Goal: Transaction & Acquisition: Obtain resource

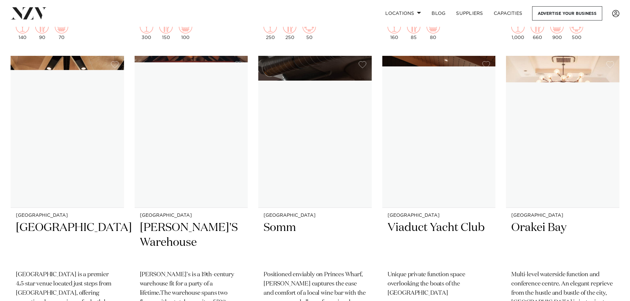
scroll to position [5456, 0]
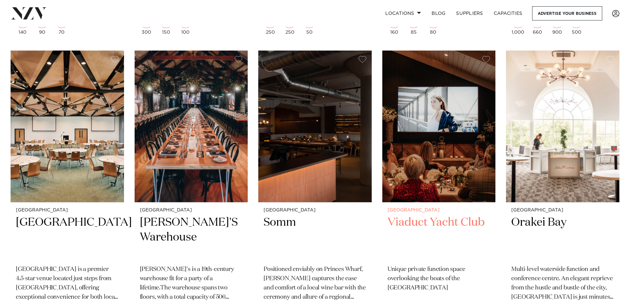
click at [432, 215] on h2 "Viaduct Yacht Club" at bounding box center [439, 237] width 103 height 45
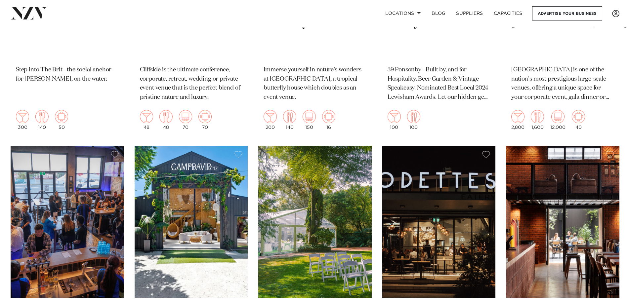
scroll to position [6126, 0]
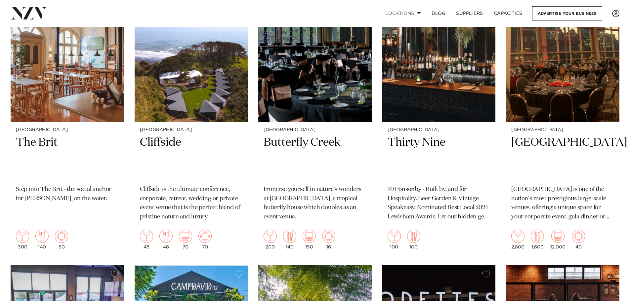
click at [413, 14] on link "Locations" at bounding box center [403, 13] width 46 height 14
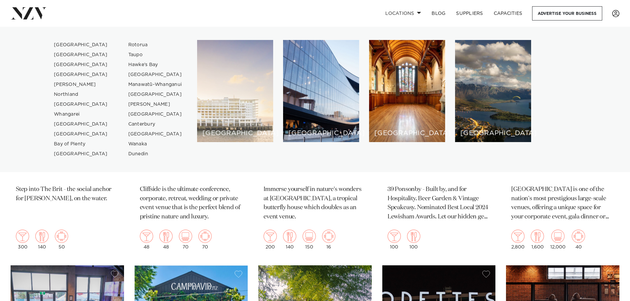
click at [219, 88] on div "[GEOGRAPHIC_DATA]" at bounding box center [235, 91] width 76 height 102
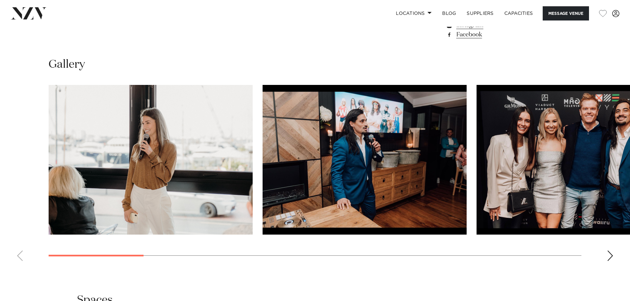
scroll to position [628, 0]
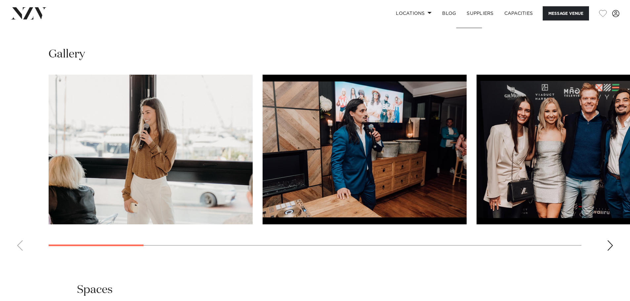
click at [611, 251] on div "Next slide" at bounding box center [610, 245] width 7 height 11
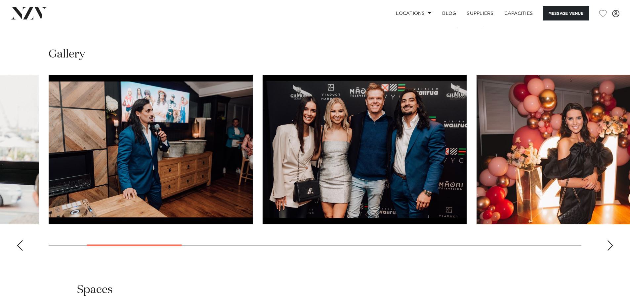
click at [611, 251] on div "Next slide" at bounding box center [610, 245] width 7 height 11
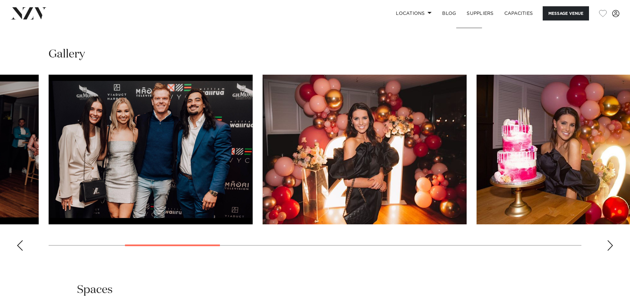
click at [611, 251] on div "Next slide" at bounding box center [610, 245] width 7 height 11
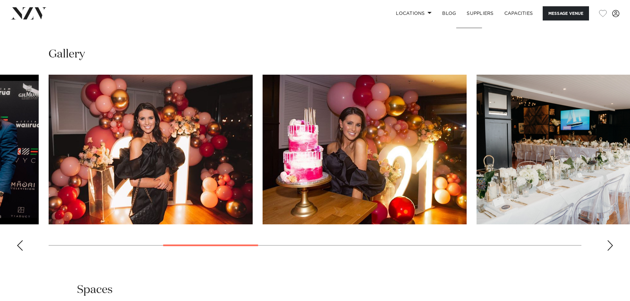
click at [611, 251] on div "Next slide" at bounding box center [610, 245] width 7 height 11
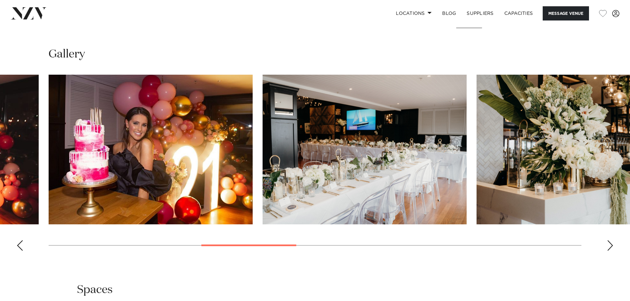
click at [611, 251] on div "Next slide" at bounding box center [610, 245] width 7 height 11
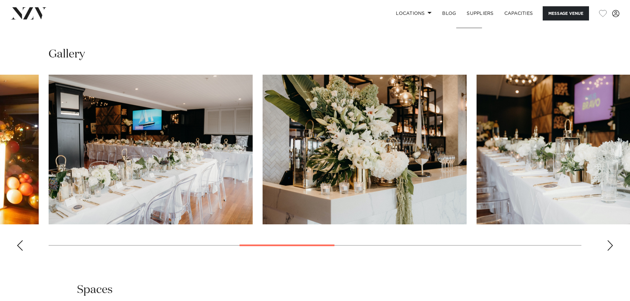
click at [611, 251] on div "Next slide" at bounding box center [610, 245] width 7 height 11
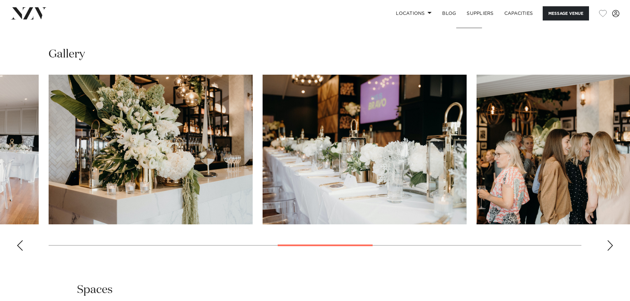
click at [611, 251] on div "Next slide" at bounding box center [610, 245] width 7 height 11
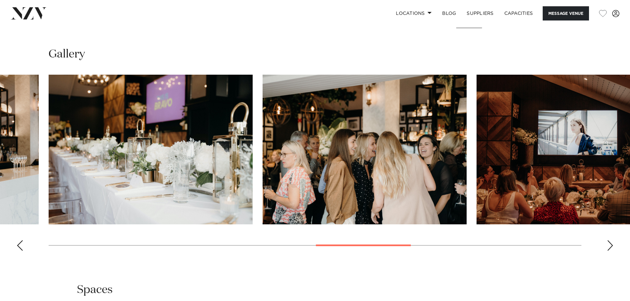
click at [611, 251] on div "Next slide" at bounding box center [610, 245] width 7 height 11
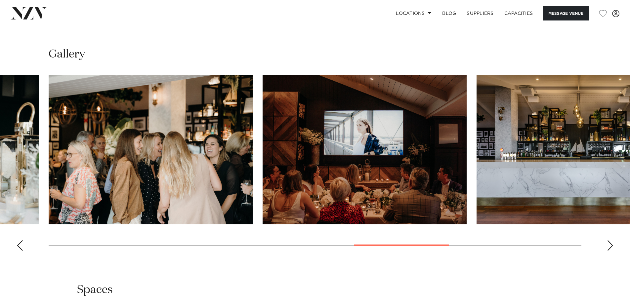
click at [611, 251] on div "Next slide" at bounding box center [610, 245] width 7 height 11
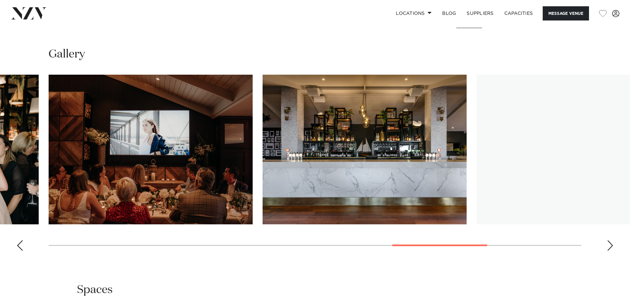
click at [611, 251] on div "Next slide" at bounding box center [610, 245] width 7 height 11
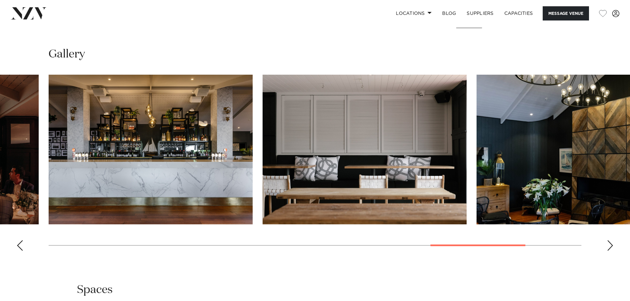
click at [611, 251] on div "Next slide" at bounding box center [610, 245] width 7 height 11
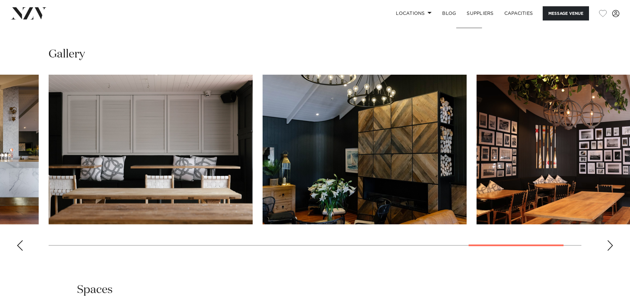
click at [611, 251] on div "Next slide" at bounding box center [610, 245] width 7 height 11
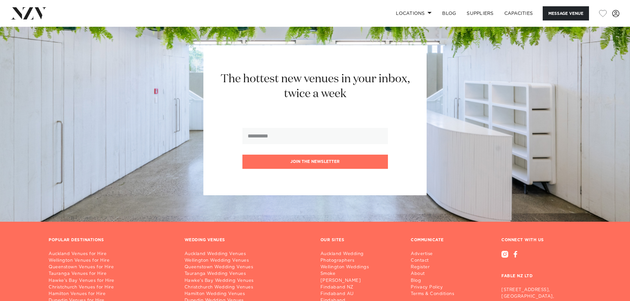
scroll to position [926, 0]
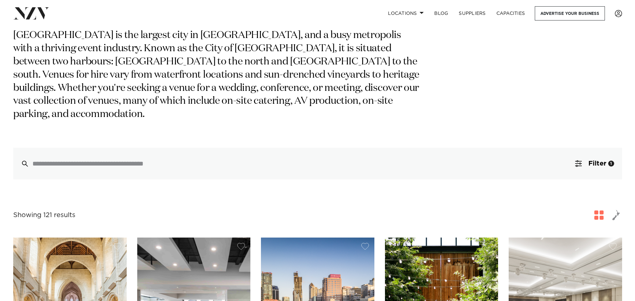
scroll to position [66, 0]
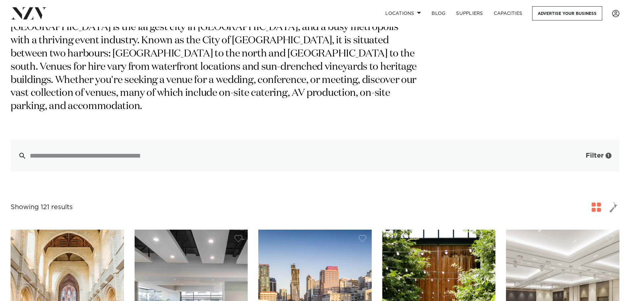
click at [597, 152] on span "Filter" at bounding box center [595, 155] width 18 height 7
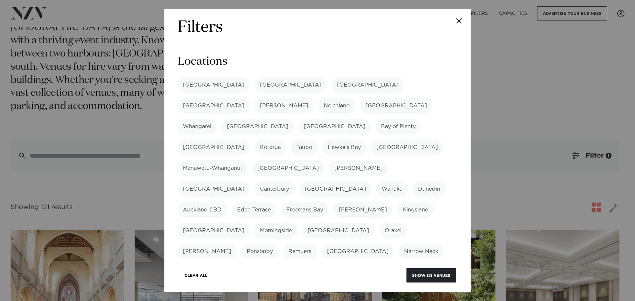
click at [458, 22] on button "Close" at bounding box center [458, 20] width 23 height 23
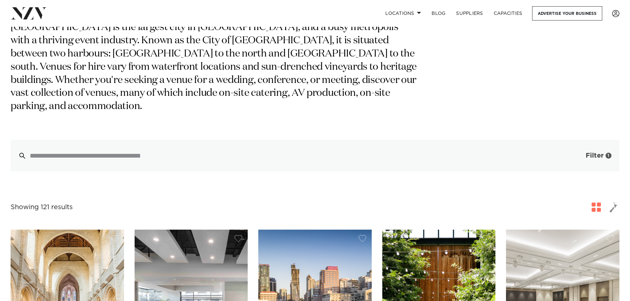
click at [574, 152] on span "button" at bounding box center [575, 155] width 7 height 7
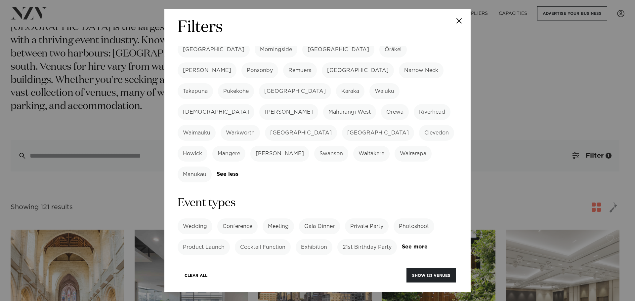
scroll to position [198, 0]
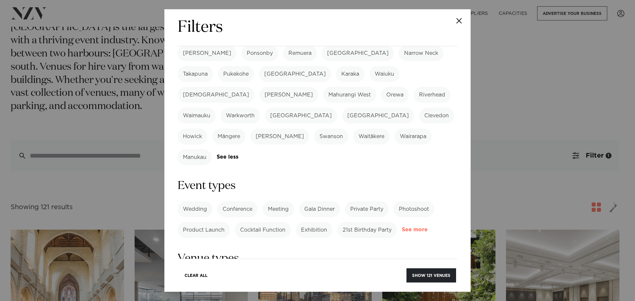
click at [402, 227] on link "See more" at bounding box center [428, 230] width 52 height 6
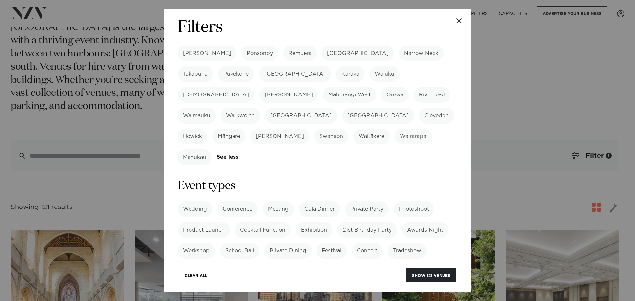
click at [211, 285] on label "Corporate Event" at bounding box center [204, 293] width 53 height 16
click at [263, 222] on label "Cocktail Function" at bounding box center [263, 230] width 56 height 16
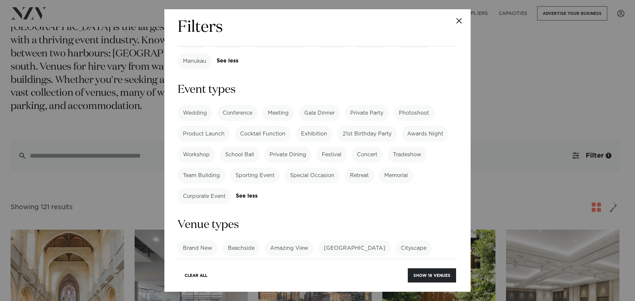
scroll to position [298, 0]
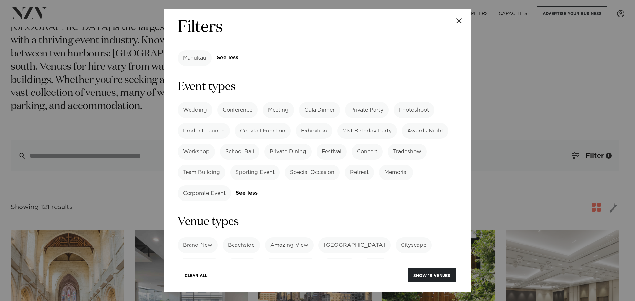
click at [406, 263] on link "See more" at bounding box center [420, 266] width 52 height 6
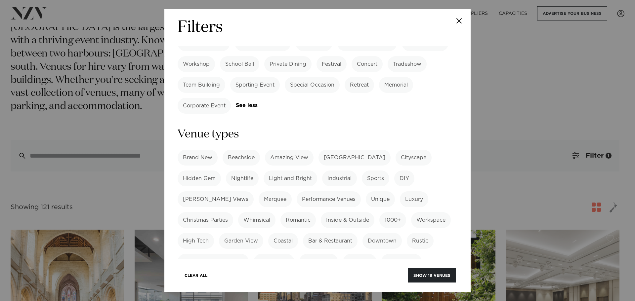
scroll to position [397, 0]
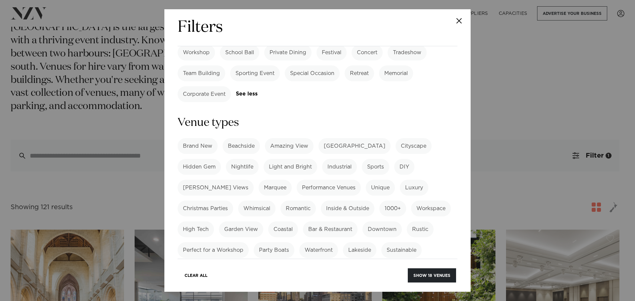
click at [338, 242] on label "Waterfront" at bounding box center [318, 250] width 39 height 16
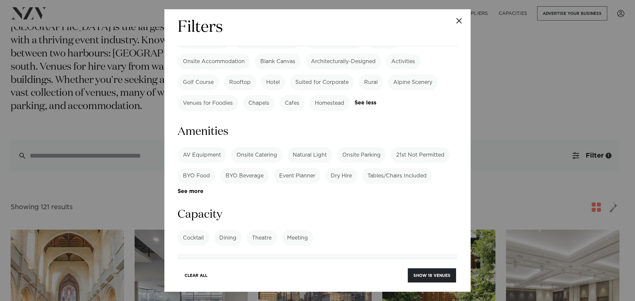
scroll to position [628, 0]
click at [198, 229] on label "Cocktail" at bounding box center [193, 237] width 31 height 16
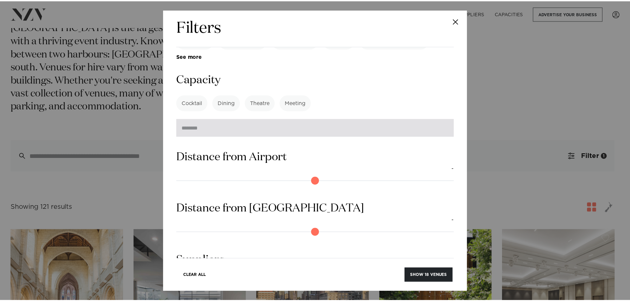
scroll to position [778, 0]
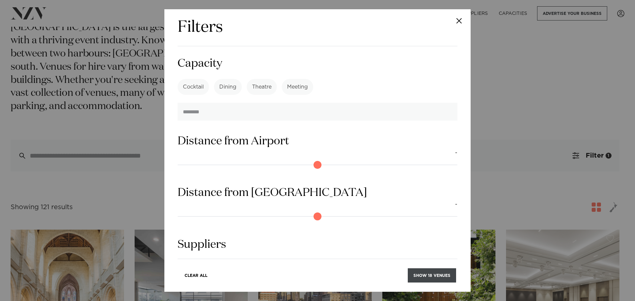
click at [426, 272] on button "Show 18 venues" at bounding box center [432, 275] width 48 height 14
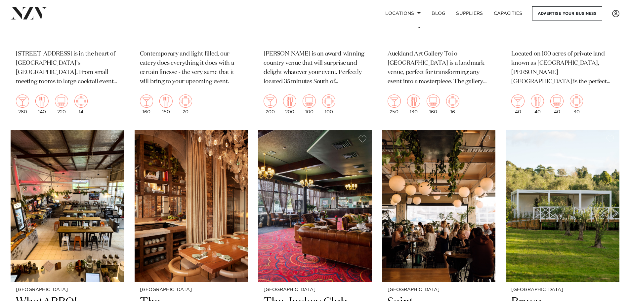
scroll to position [3736, 0]
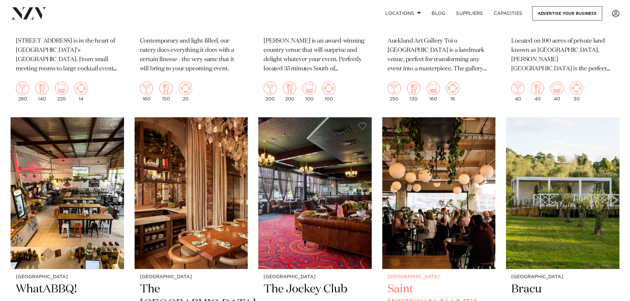
click at [450, 198] on img at bounding box center [438, 193] width 113 height 152
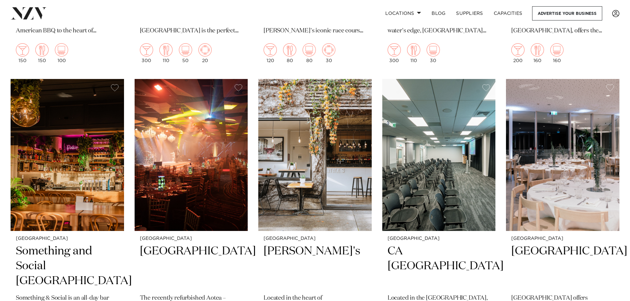
scroll to position [4084, 0]
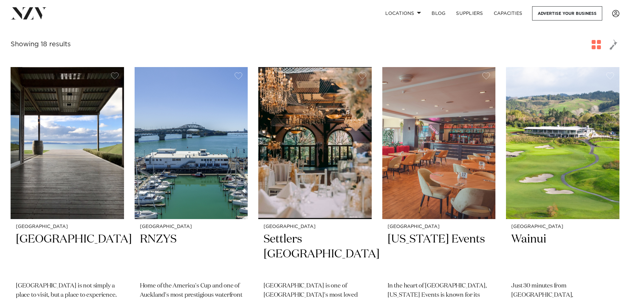
scroll to position [99, 0]
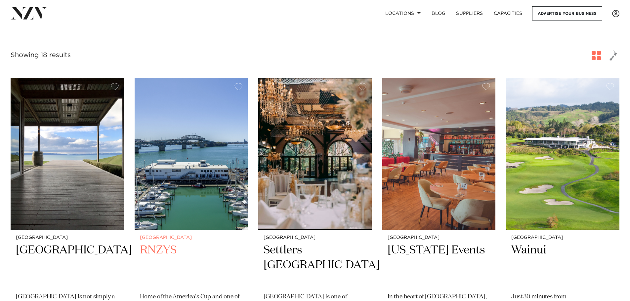
click at [179, 252] on h2 "RNZYS" at bounding box center [191, 265] width 103 height 45
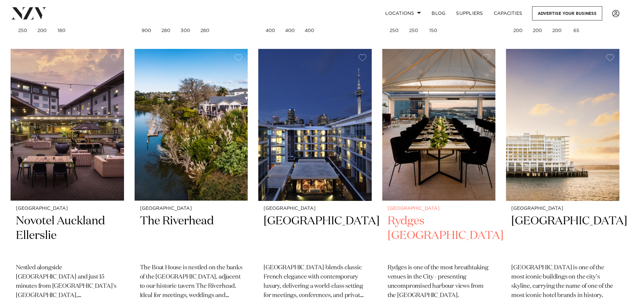
scroll to position [430, 0]
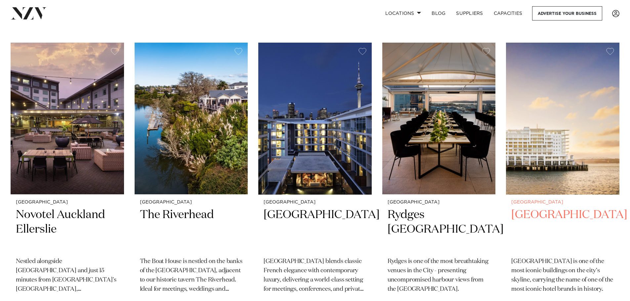
click at [542, 217] on h2 "[GEOGRAPHIC_DATA]" at bounding box center [562, 230] width 103 height 45
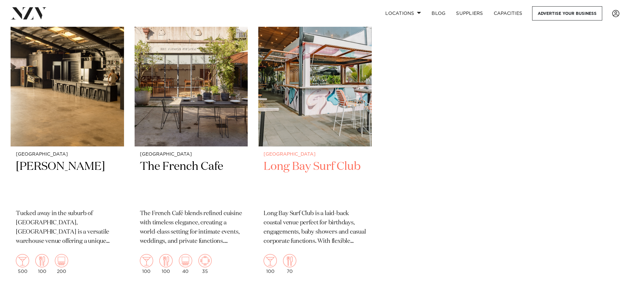
scroll to position [1057, 0]
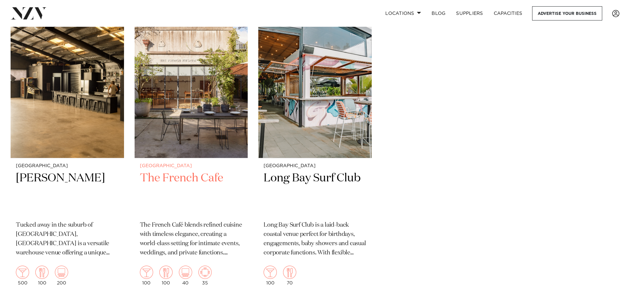
click at [183, 177] on h2 "The French Cafe" at bounding box center [191, 193] width 103 height 45
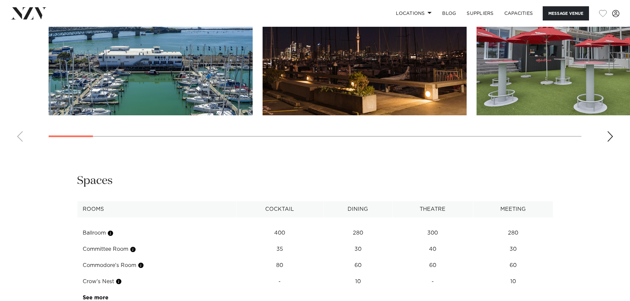
scroll to position [827, 0]
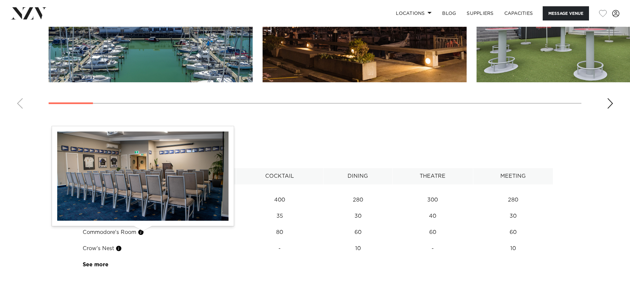
click at [143, 232] on button "button" at bounding box center [141, 232] width 7 height 7
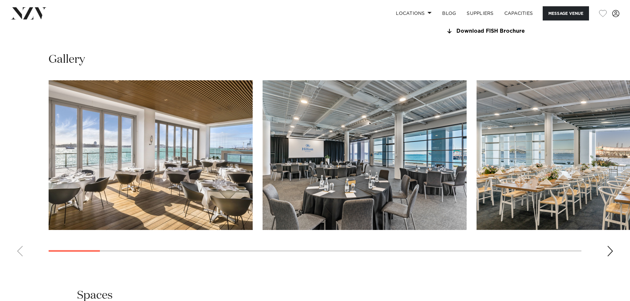
scroll to position [694, 0]
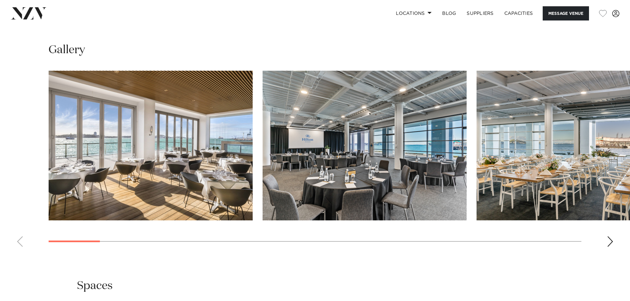
click at [613, 240] on div "Next slide" at bounding box center [610, 241] width 7 height 11
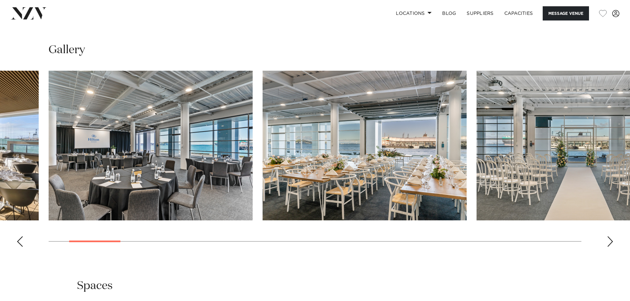
click at [605, 242] on swiper-container at bounding box center [315, 162] width 630 height 182
click at [610, 242] on div "Next slide" at bounding box center [610, 241] width 7 height 11
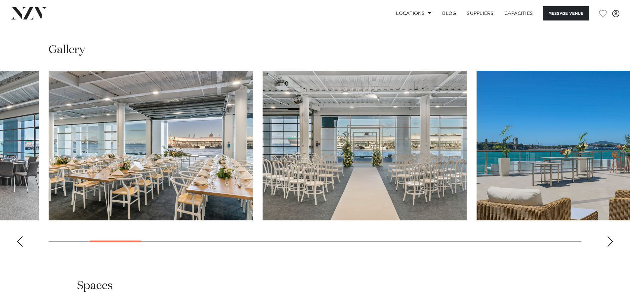
click at [610, 242] on div "Next slide" at bounding box center [610, 241] width 7 height 11
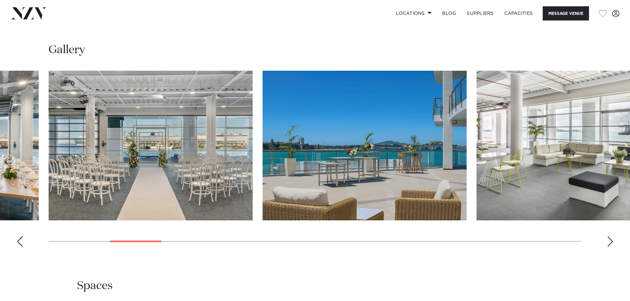
click at [610, 242] on div "Next slide" at bounding box center [610, 241] width 7 height 11
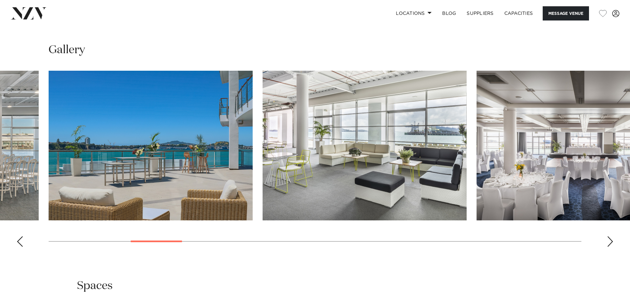
click at [610, 242] on div "Next slide" at bounding box center [610, 241] width 7 height 11
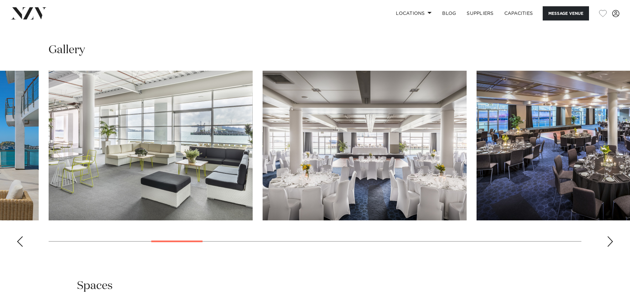
click at [610, 242] on div "Next slide" at bounding box center [610, 241] width 7 height 11
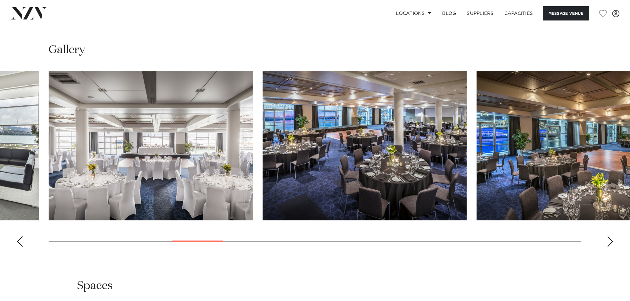
click at [610, 242] on div "Next slide" at bounding box center [610, 241] width 7 height 11
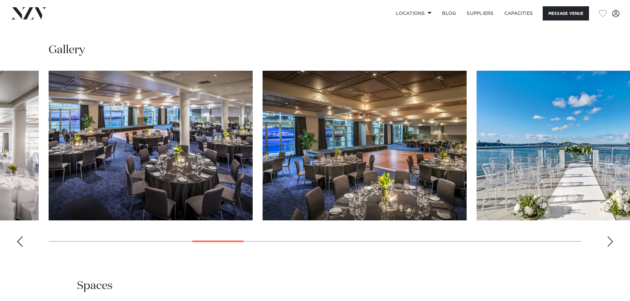
click at [610, 242] on div "Next slide" at bounding box center [610, 241] width 7 height 11
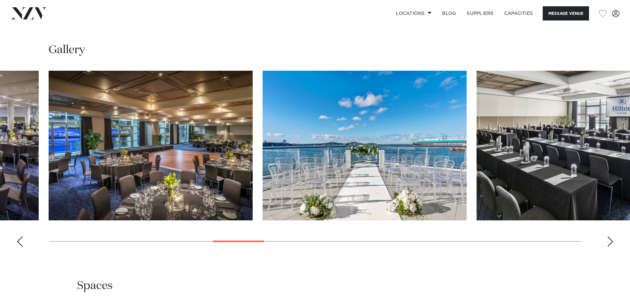
click at [610, 242] on div "Next slide" at bounding box center [610, 241] width 7 height 11
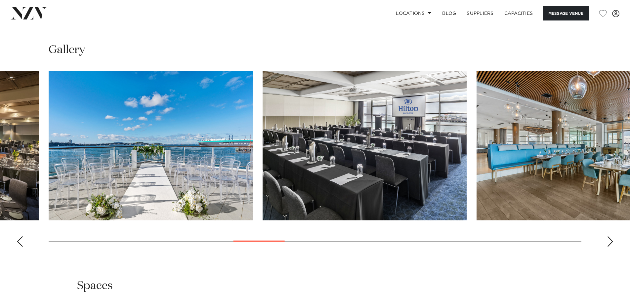
click at [610, 242] on div "Next slide" at bounding box center [610, 241] width 7 height 11
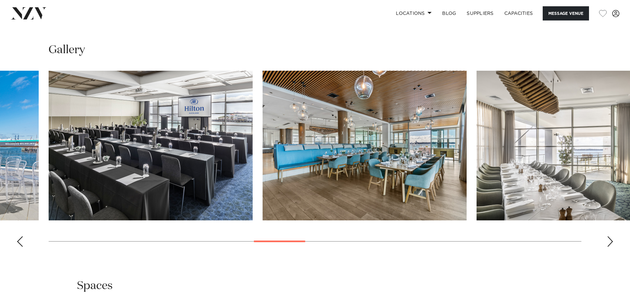
click at [610, 242] on div "Next slide" at bounding box center [610, 241] width 7 height 11
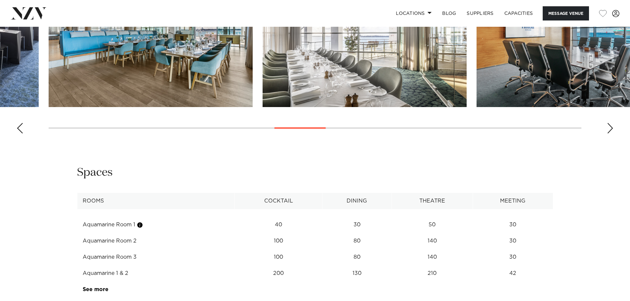
scroll to position [860, 0]
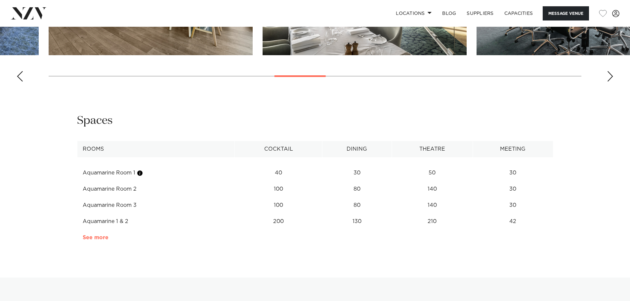
click at [105, 239] on link "See more" at bounding box center [109, 237] width 52 height 5
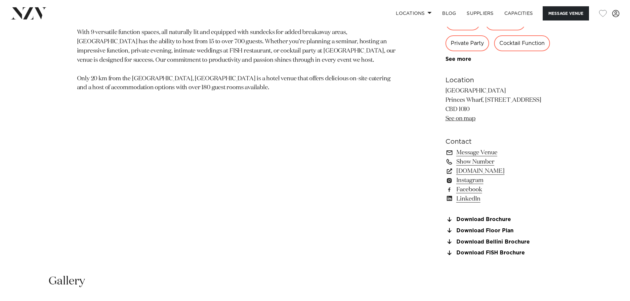
scroll to position [529, 0]
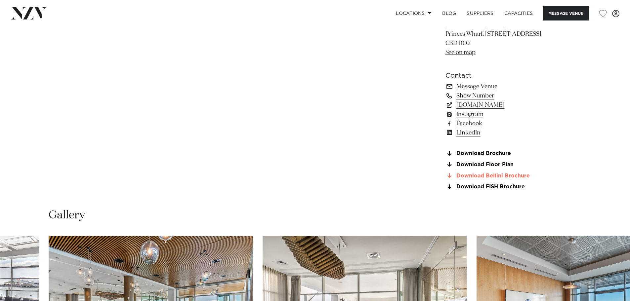
click at [491, 174] on link "Download Bellini Brochure" at bounding box center [499, 176] width 108 height 6
click at [484, 186] on link "Download FISH Brochure" at bounding box center [499, 187] width 108 height 6
click at [486, 164] on link "Download Floor Plan" at bounding box center [499, 165] width 108 height 6
click at [480, 153] on link "Download Brochure" at bounding box center [499, 154] width 108 height 6
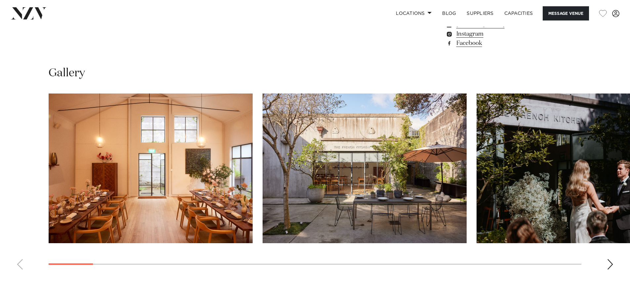
scroll to position [628, 0]
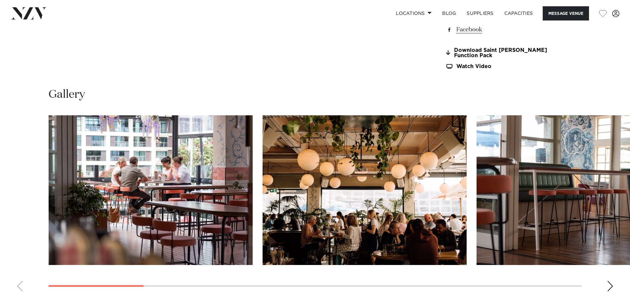
scroll to position [661, 0]
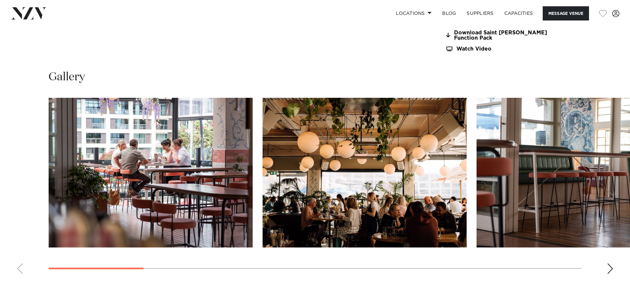
click at [612, 270] on div "Next slide" at bounding box center [610, 269] width 7 height 11
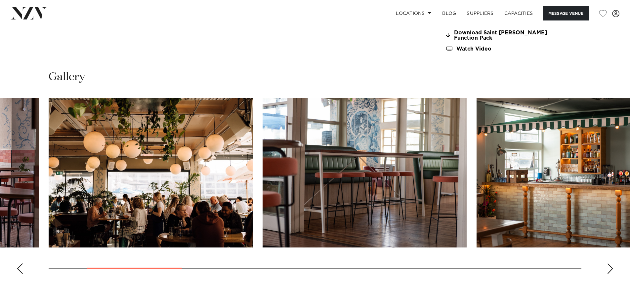
click at [612, 270] on div "Next slide" at bounding box center [610, 269] width 7 height 11
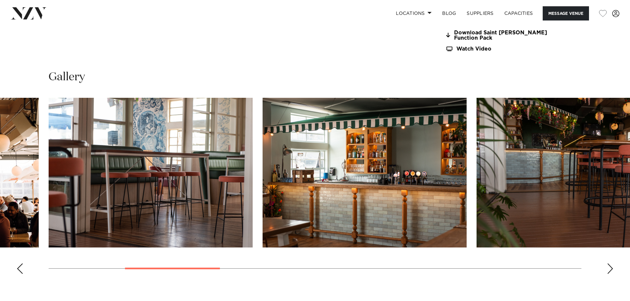
click at [612, 270] on div "Next slide" at bounding box center [610, 269] width 7 height 11
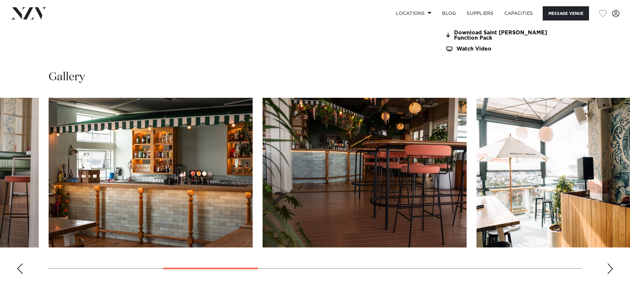
click at [612, 270] on div "Next slide" at bounding box center [610, 269] width 7 height 11
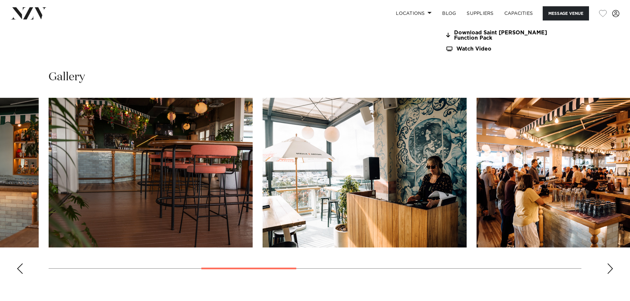
click at [612, 270] on div "Next slide" at bounding box center [610, 269] width 7 height 11
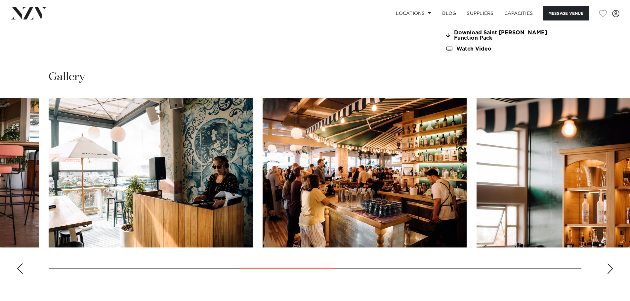
click at [612, 270] on div "Next slide" at bounding box center [610, 269] width 7 height 11
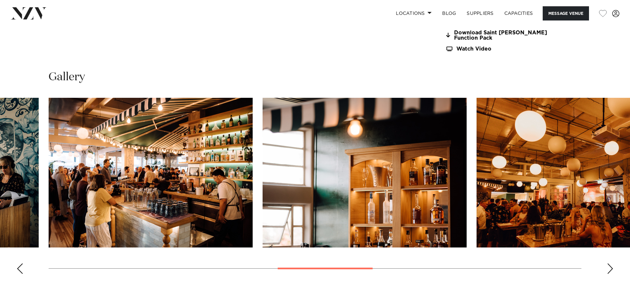
click at [612, 270] on div "Next slide" at bounding box center [610, 269] width 7 height 11
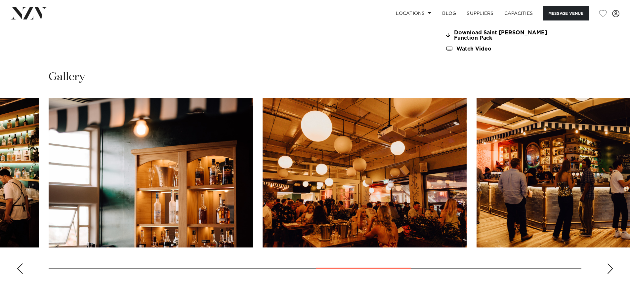
click at [612, 270] on div "Next slide" at bounding box center [610, 269] width 7 height 11
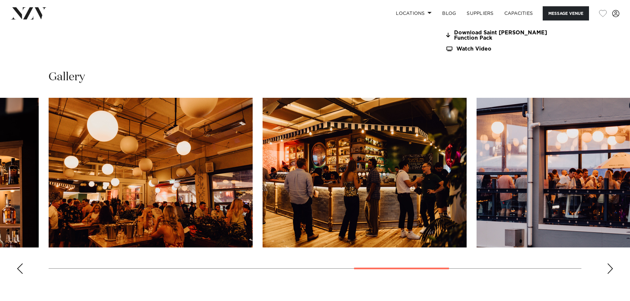
click at [612, 270] on div "Next slide" at bounding box center [610, 269] width 7 height 11
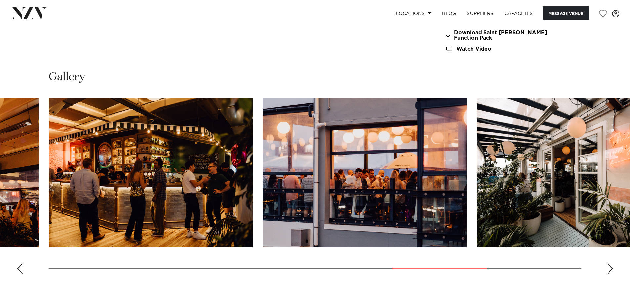
click at [611, 270] on div "Next slide" at bounding box center [610, 269] width 7 height 11
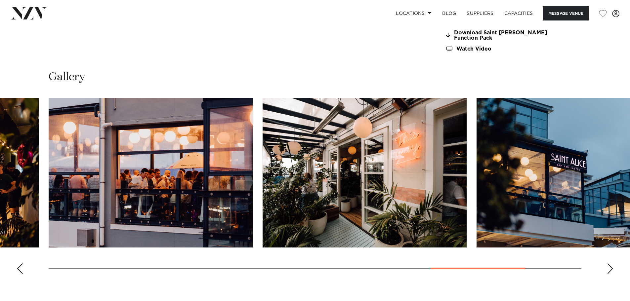
click at [611, 270] on div "Next slide" at bounding box center [610, 269] width 7 height 11
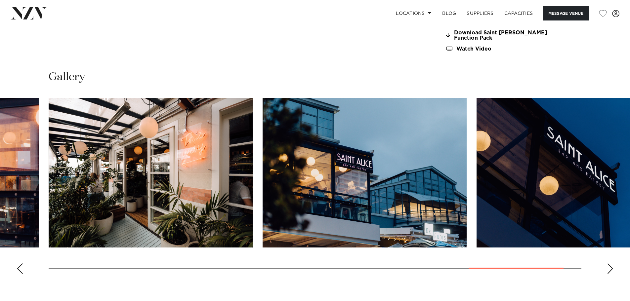
click at [611, 270] on div "Next slide" at bounding box center [610, 269] width 7 height 11
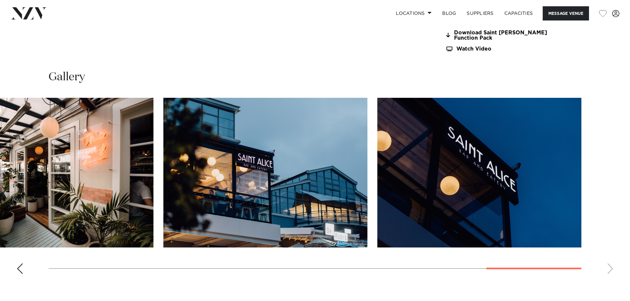
click at [611, 270] on swiper-container at bounding box center [315, 189] width 630 height 182
click at [19, 268] on div "Previous slide" at bounding box center [20, 269] width 7 height 11
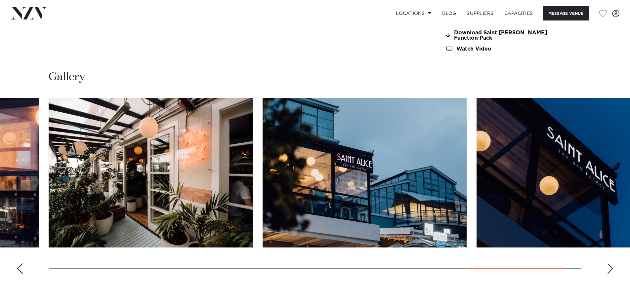
click at [19, 268] on div "Previous slide" at bounding box center [20, 269] width 7 height 11
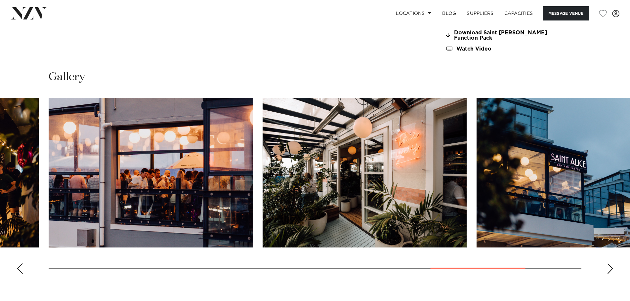
click at [19, 268] on div "Previous slide" at bounding box center [20, 269] width 7 height 11
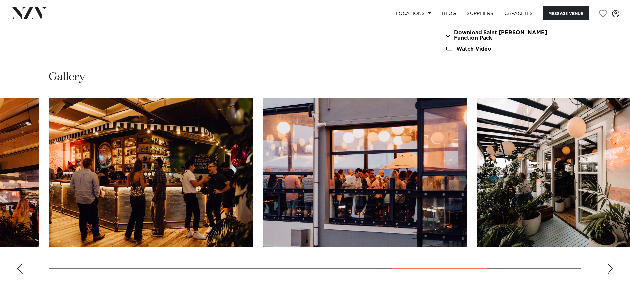
click at [19, 268] on div "Previous slide" at bounding box center [20, 269] width 7 height 11
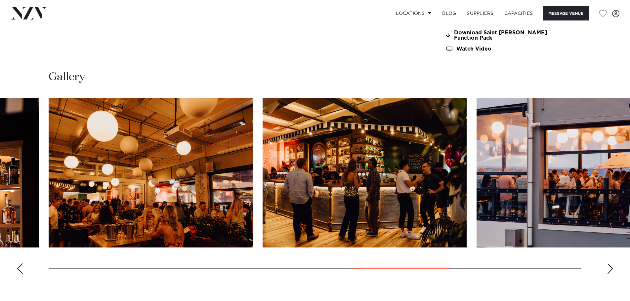
click at [19, 268] on div "Previous slide" at bounding box center [20, 269] width 7 height 11
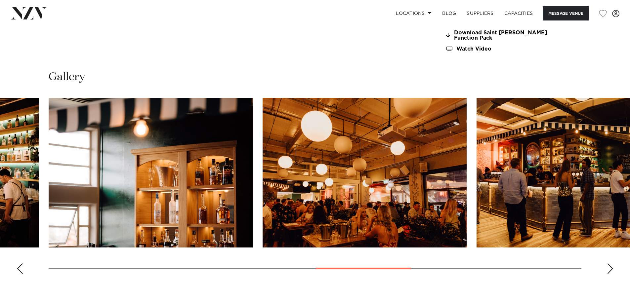
click at [19, 268] on div "Previous slide" at bounding box center [20, 269] width 7 height 11
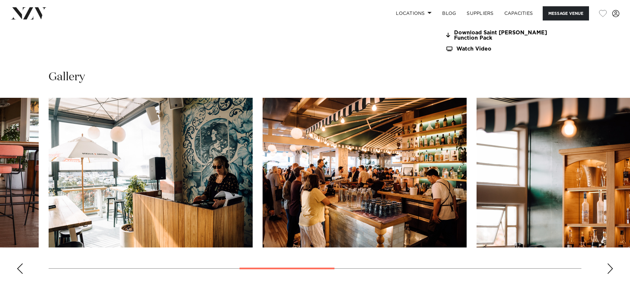
click at [19, 268] on div "Previous slide" at bounding box center [20, 269] width 7 height 11
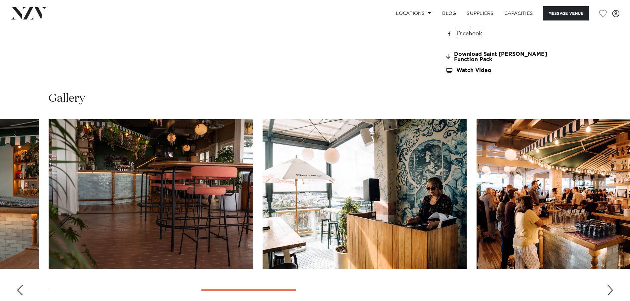
scroll to position [628, 0]
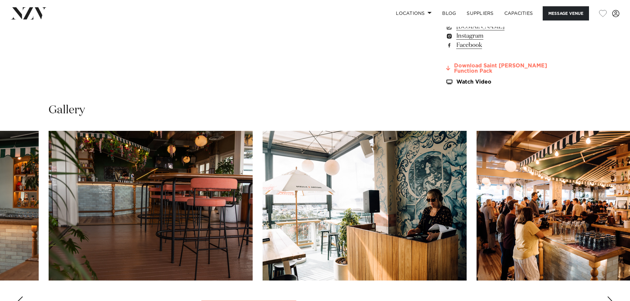
click at [500, 66] on link "Download Saint [PERSON_NAME] Function Pack" at bounding box center [499, 68] width 108 height 11
